Goal: Information Seeking & Learning: Learn about a topic

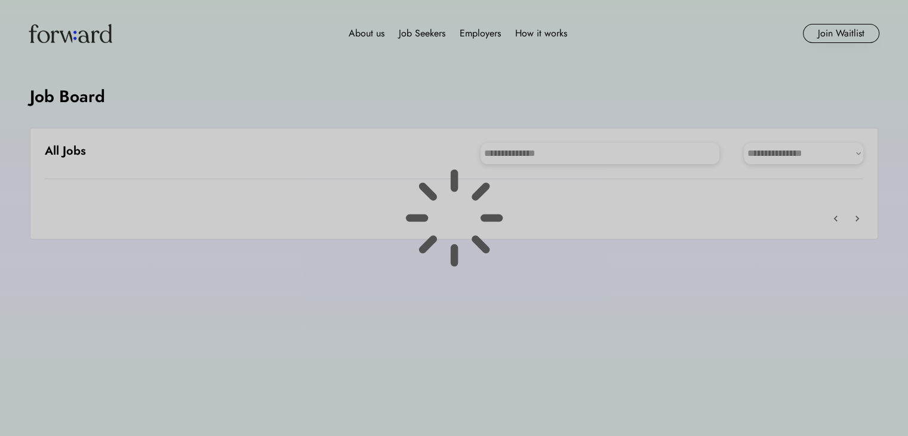
click at [550, 83] on div at bounding box center [454, 218] width 908 height 436
click at [545, 34] on div at bounding box center [454, 218] width 908 height 436
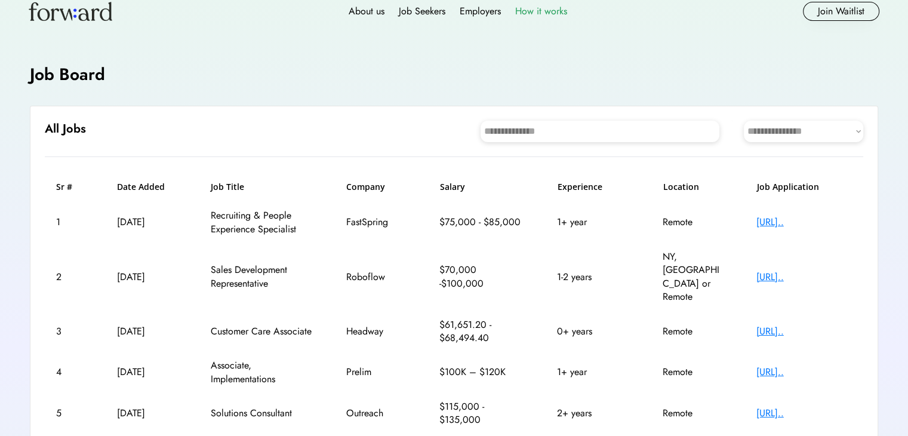
click at [546, 10] on div "How it works" at bounding box center [541, 11] width 52 height 14
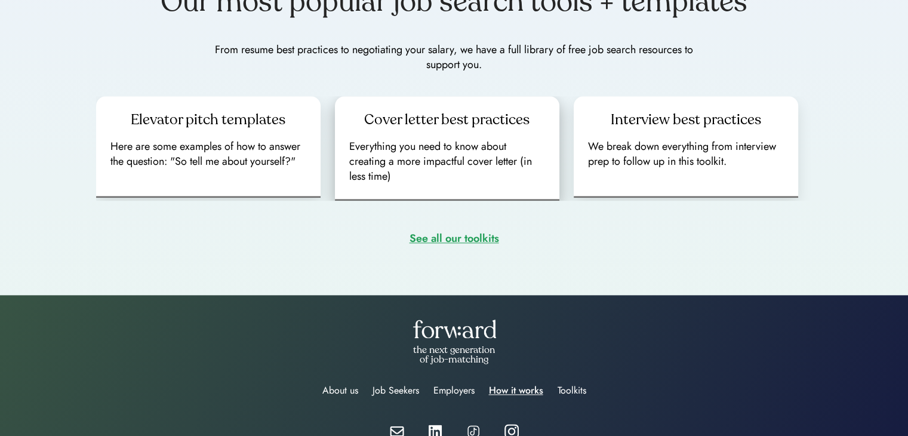
scroll to position [1390, 0]
click at [432, 245] on div "See all our toolkits" at bounding box center [455, 238] width 90 height 19
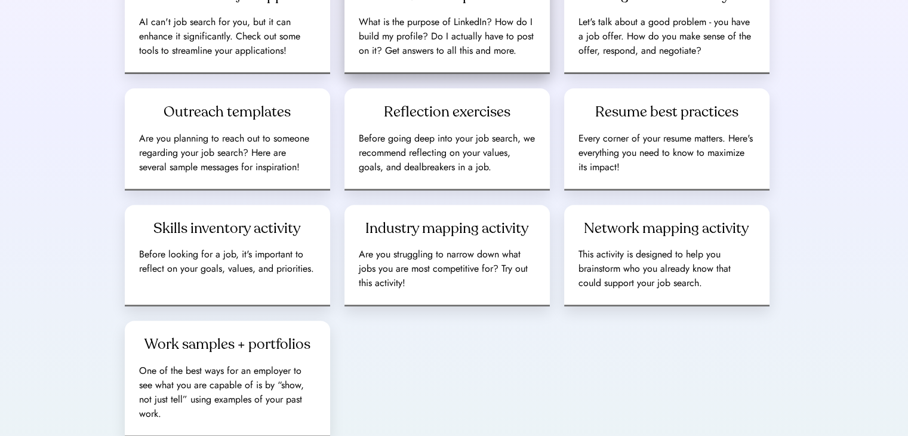
scroll to position [453, 0]
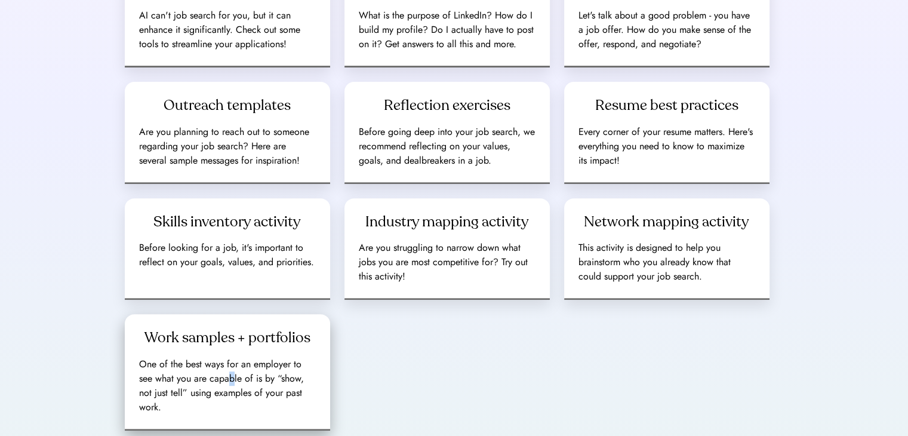
drag, startPoint x: 267, startPoint y: 385, endPoint x: 232, endPoint y: 373, distance: 38.0
click at [232, 373] on div "One of the best ways for an employer to see what you are capable of is by “show…" at bounding box center [227, 385] width 177 height 57
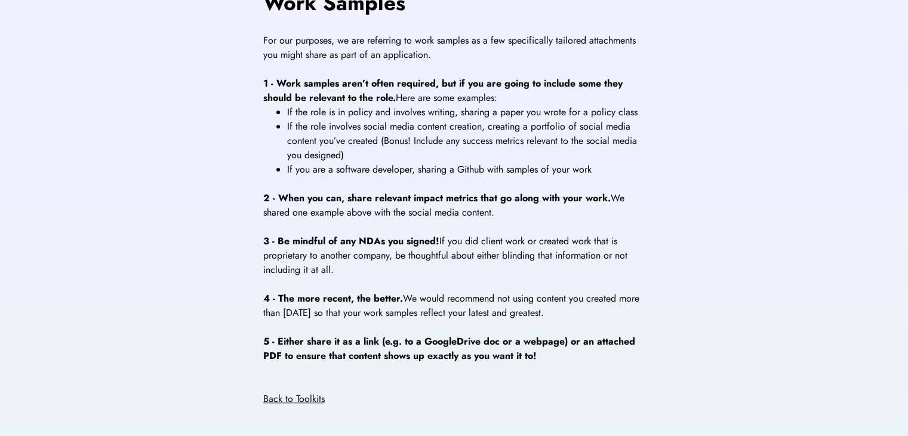
scroll to position [764, 0]
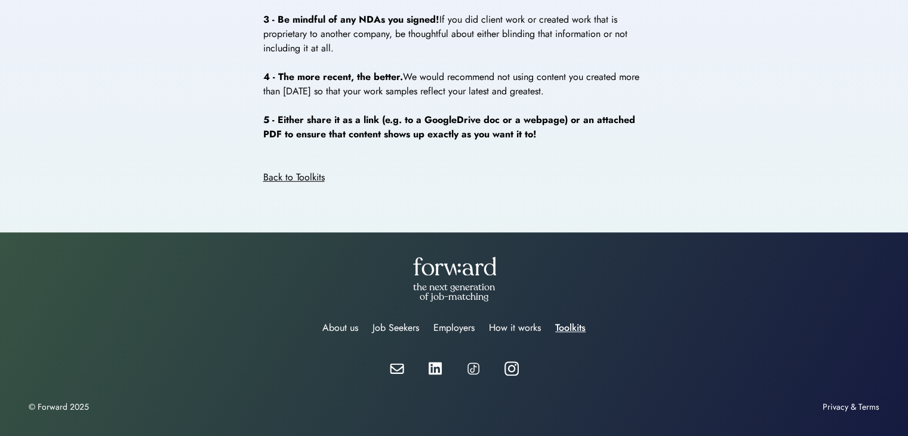
click at [315, 180] on div "Back to Toolkits" at bounding box center [293, 177] width 61 height 14
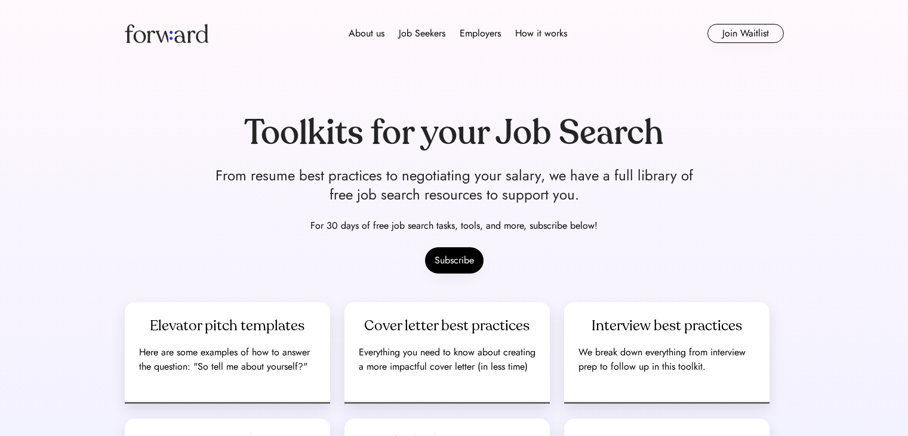
scroll to position [131, 0]
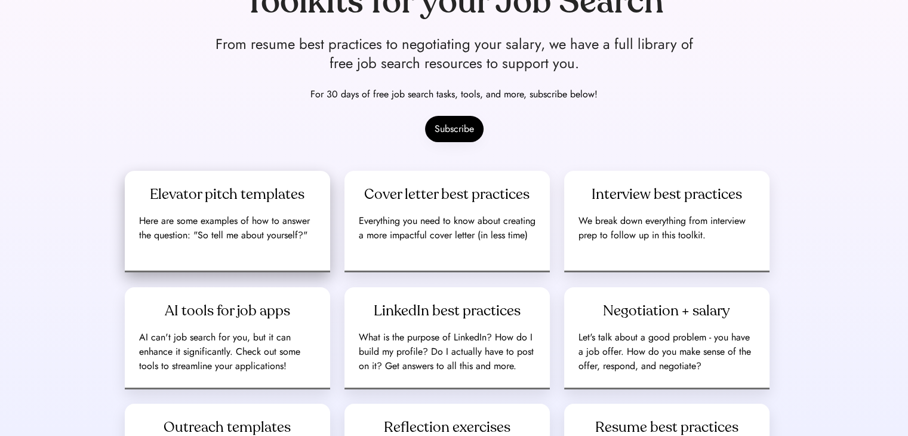
click at [261, 224] on div "Here are some examples of how to answer the question: "So tell me about yoursel…" at bounding box center [227, 228] width 177 height 29
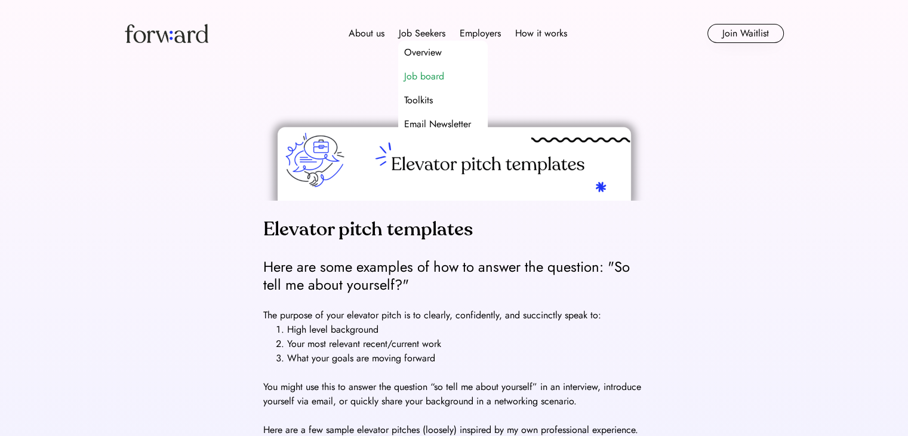
click at [428, 75] on div "Job board" at bounding box center [424, 76] width 40 height 14
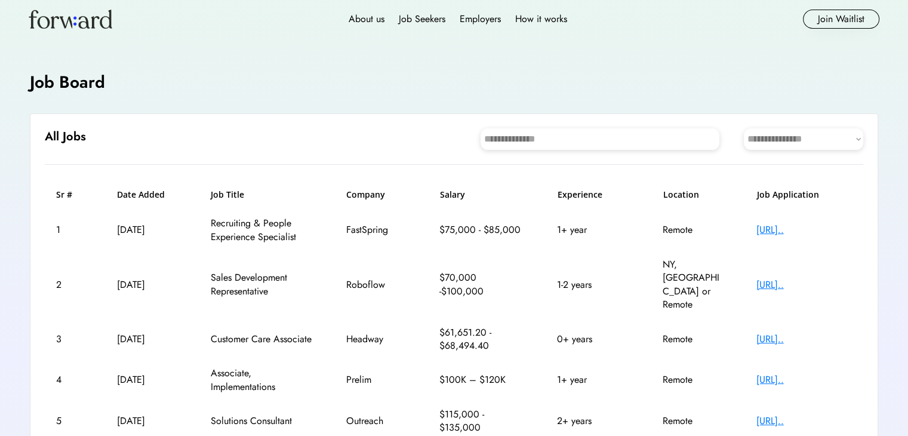
scroll to position [14, 0]
click at [779, 232] on div "https://job-boards.g..." at bounding box center [804, 229] width 96 height 13
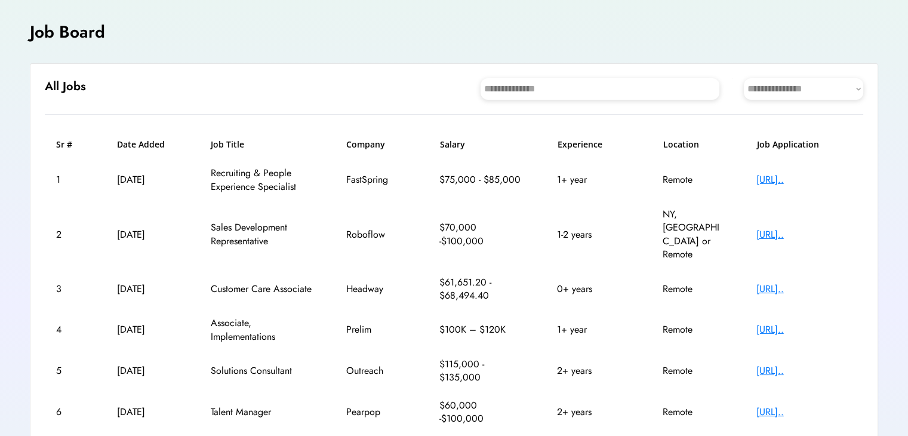
scroll to position [81, 0]
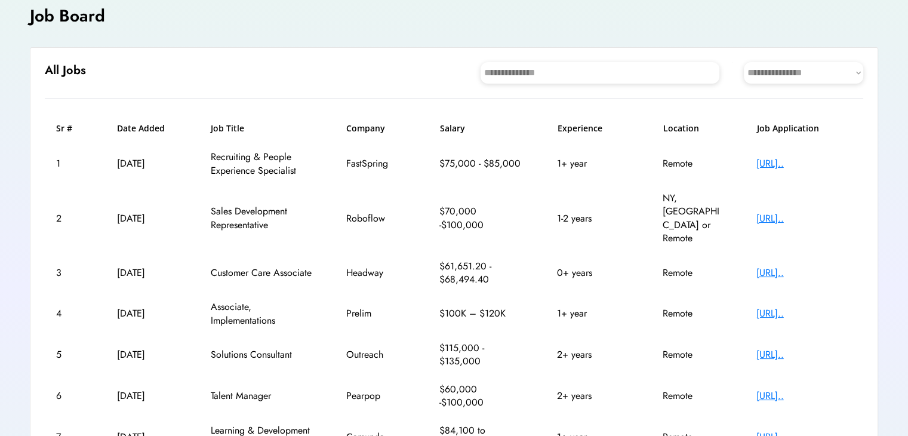
click at [772, 307] on div "https://jobs.ashbyhq..." at bounding box center [804, 313] width 96 height 13
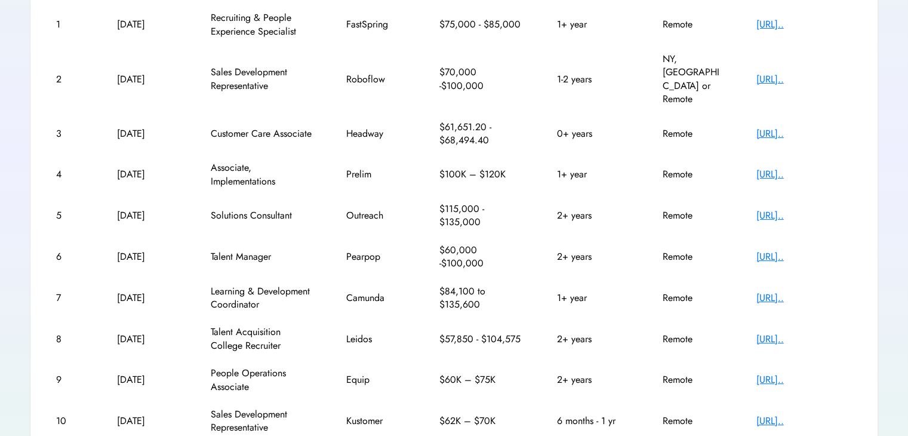
scroll to position [219, 0]
click at [799, 210] on div "https://jobs.lever.c..." at bounding box center [804, 216] width 96 height 13
click at [775, 374] on div "https://jobs.ashbyhq..." at bounding box center [804, 380] width 96 height 13
